Goal: Task Accomplishment & Management: Manage account settings

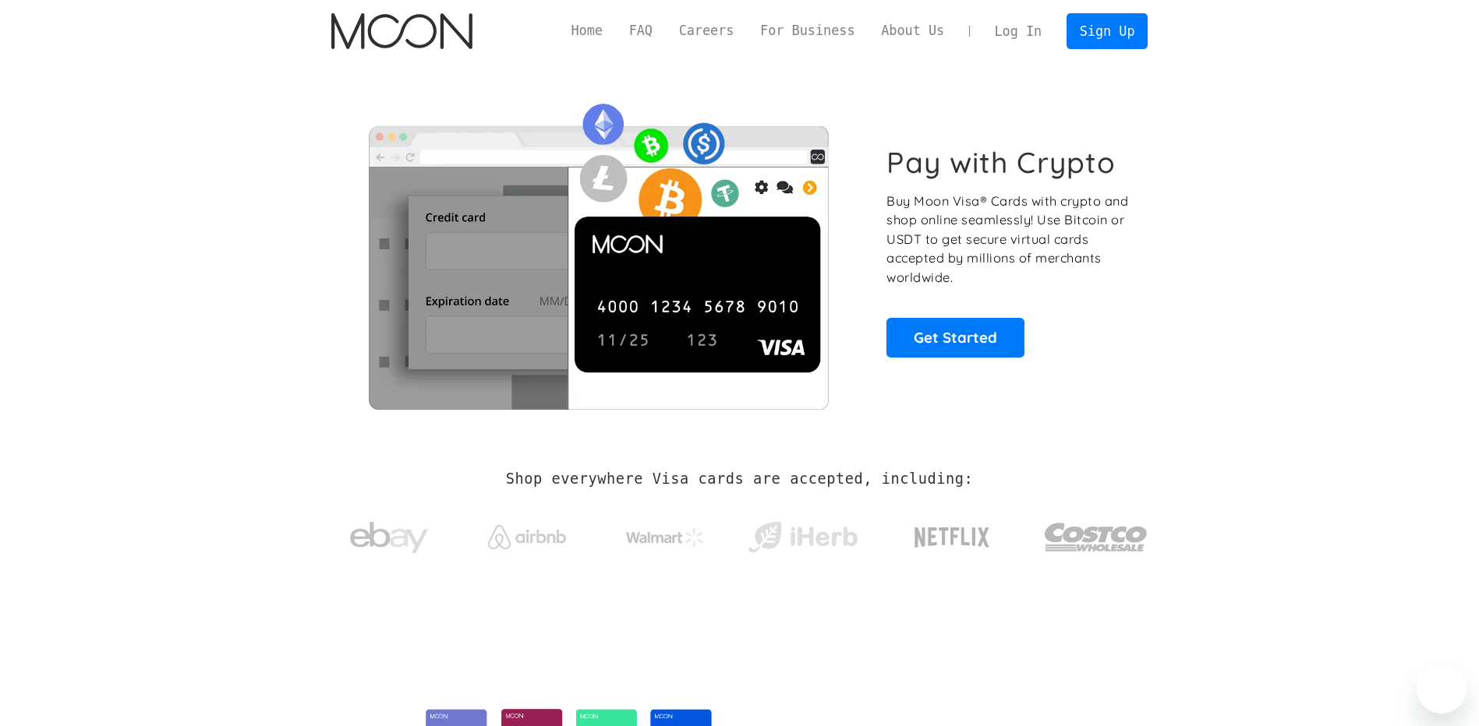
drag, startPoint x: 0, startPoint y: 0, endPoint x: 1025, endPoint y: 38, distance: 1025.7
click at [1025, 38] on link "Log In" at bounding box center [1017, 31] width 73 height 34
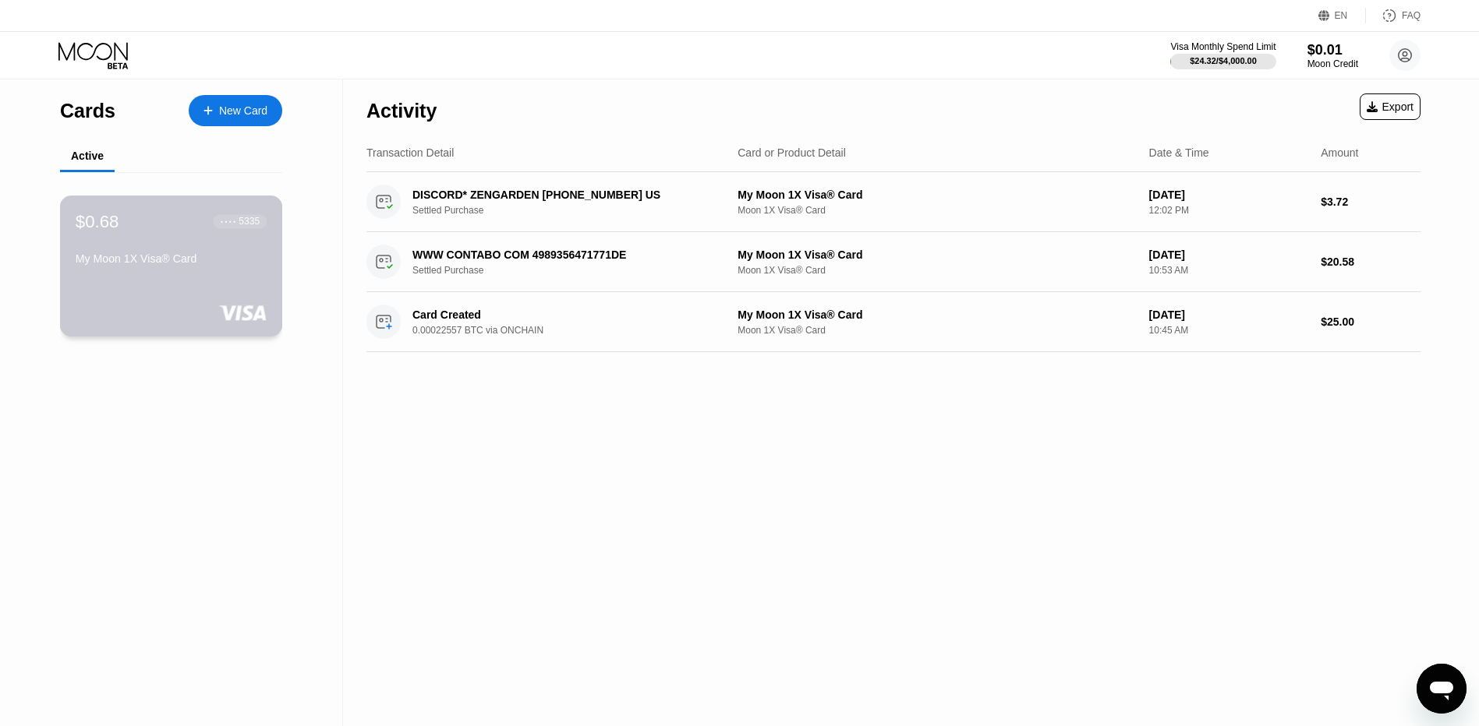
click at [224, 271] on div "My Moon 1X Visa® Card" at bounding box center [171, 262] width 191 height 19
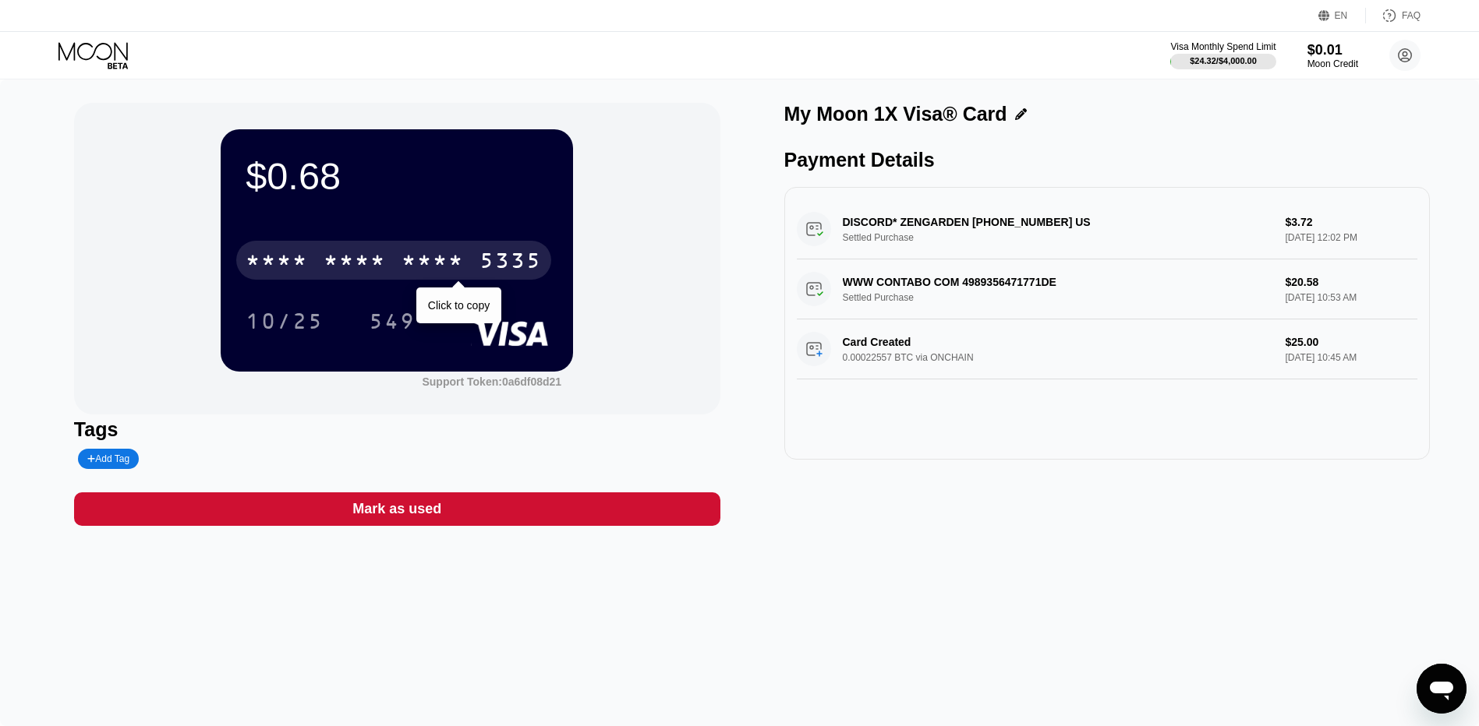
click at [415, 275] on div "* * * *" at bounding box center [432, 262] width 62 height 25
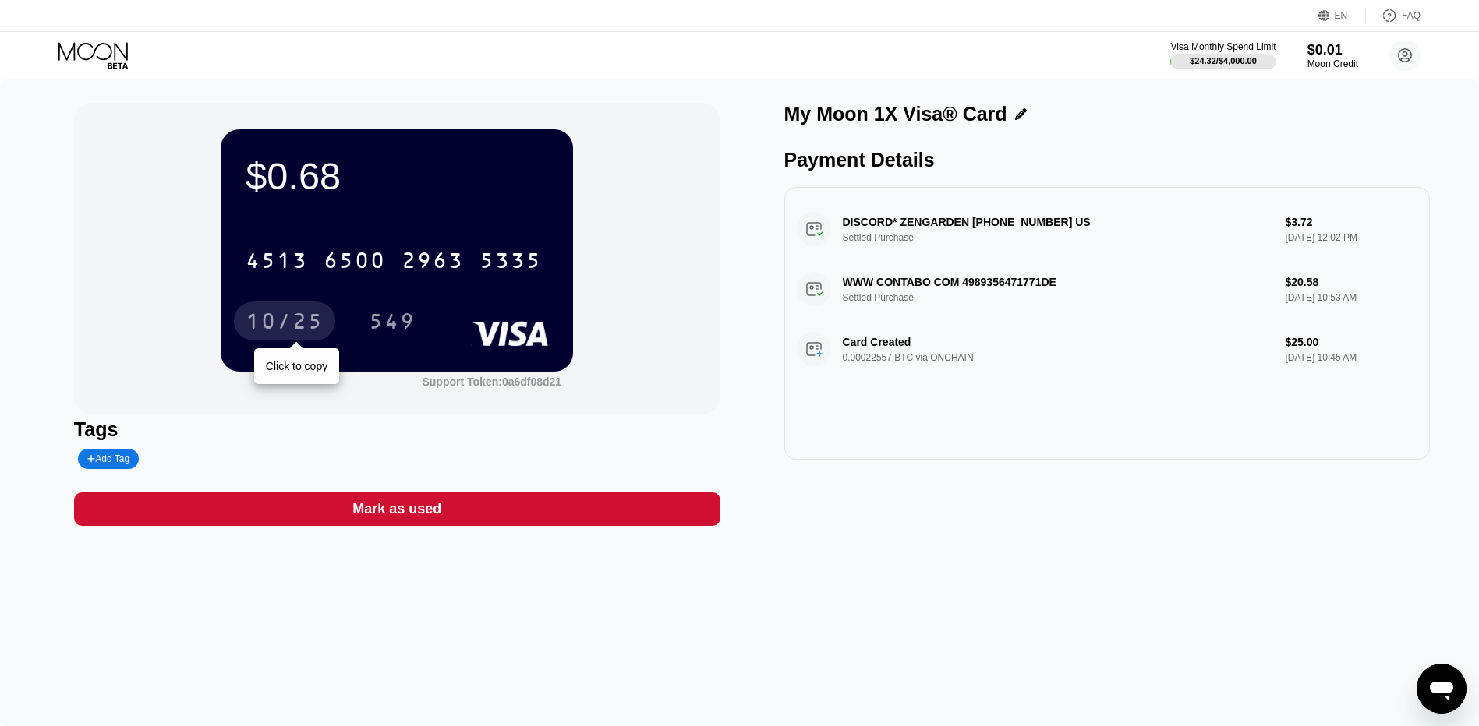
click at [293, 328] on div "10/25" at bounding box center [285, 323] width 78 height 25
click at [410, 320] on div "549" at bounding box center [392, 323] width 47 height 25
